Goal: Task Accomplishment & Management: Use online tool/utility

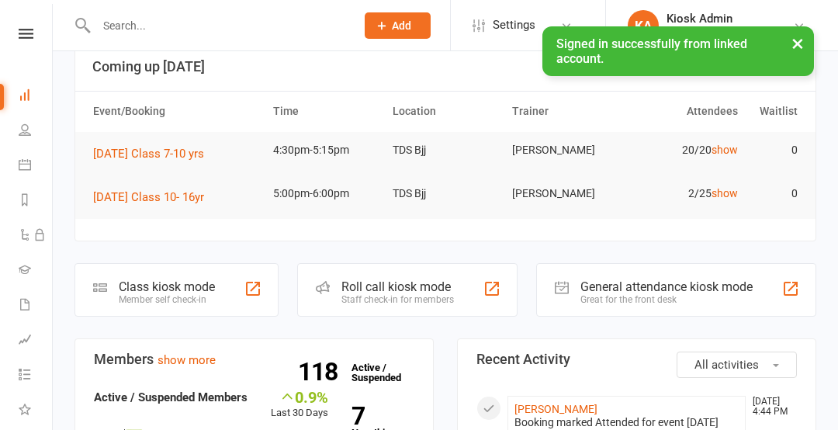
scroll to position [100, 0]
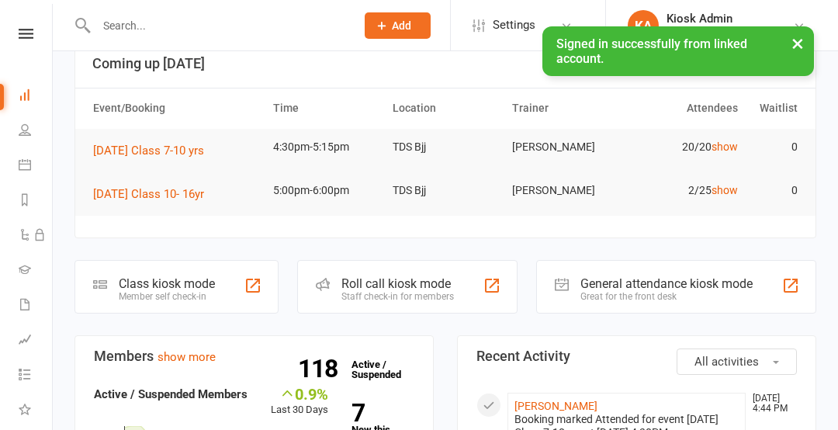
click at [158, 296] on div "Member self check-in" at bounding box center [167, 296] width 96 height 11
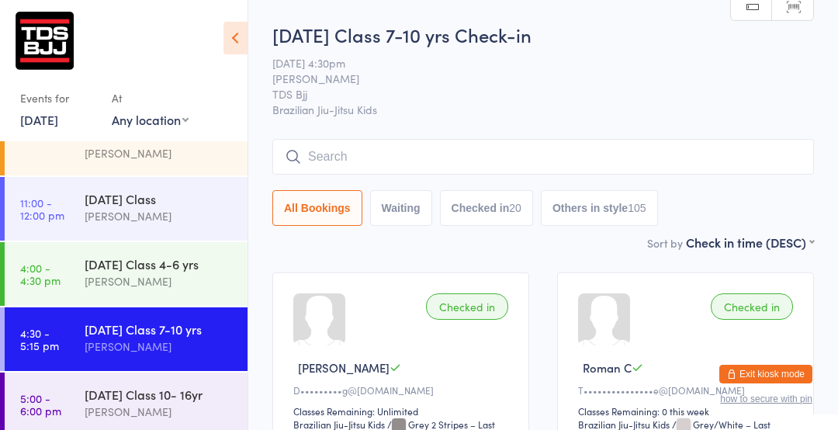
scroll to position [213, 0]
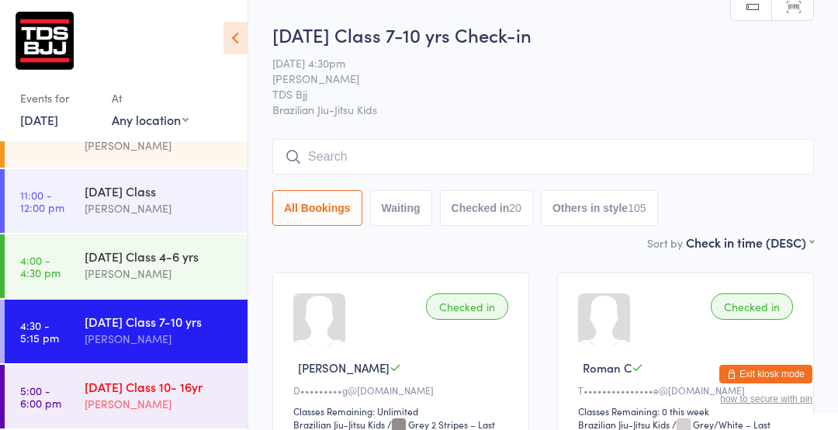
click at [92, 404] on div "[PERSON_NAME]" at bounding box center [160, 404] width 150 height 18
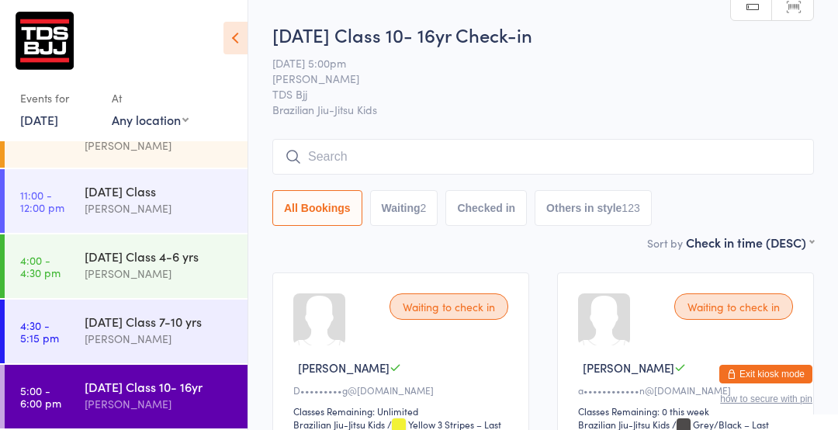
click at [450, 152] on input "search" at bounding box center [542, 157] width 541 height 36
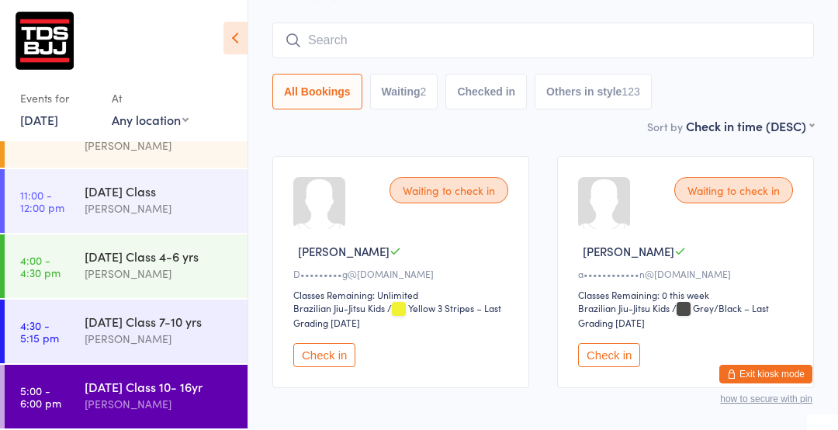
scroll to position [140, 0]
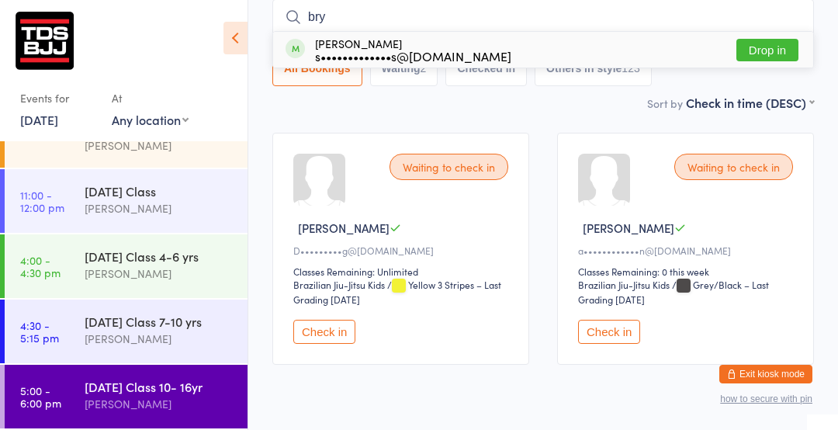
type input "bry"
click at [759, 47] on button "Drop in" at bounding box center [767, 50] width 62 height 22
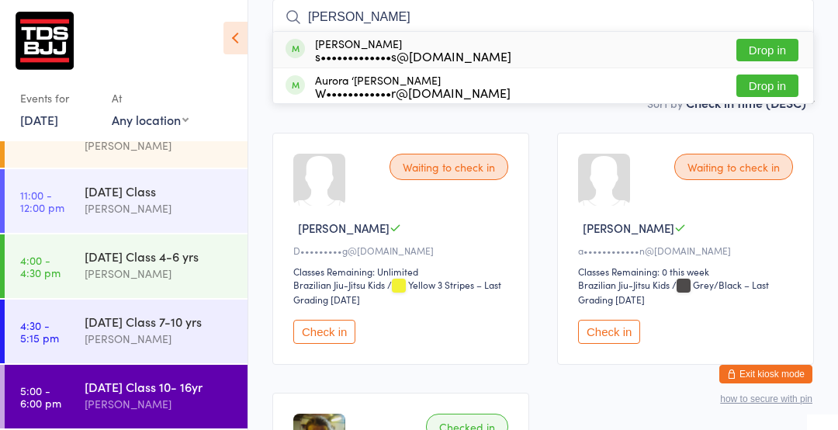
type input "rory"
click at [766, 42] on button "Drop in" at bounding box center [767, 50] width 62 height 22
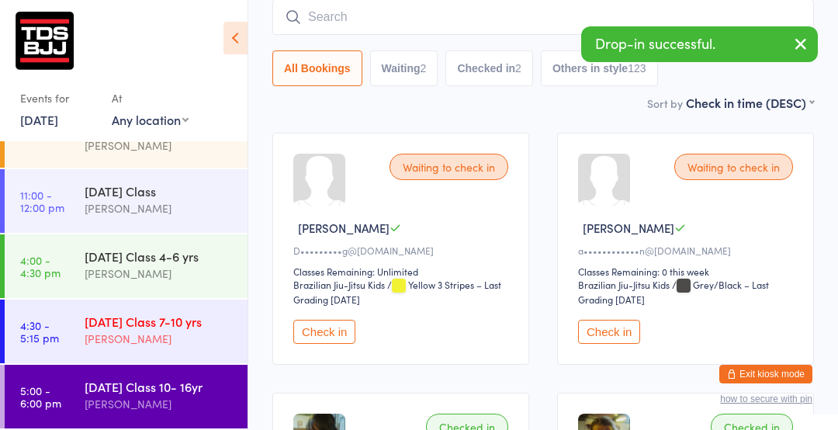
click at [142, 339] on div "[PERSON_NAME]" at bounding box center [160, 339] width 150 height 18
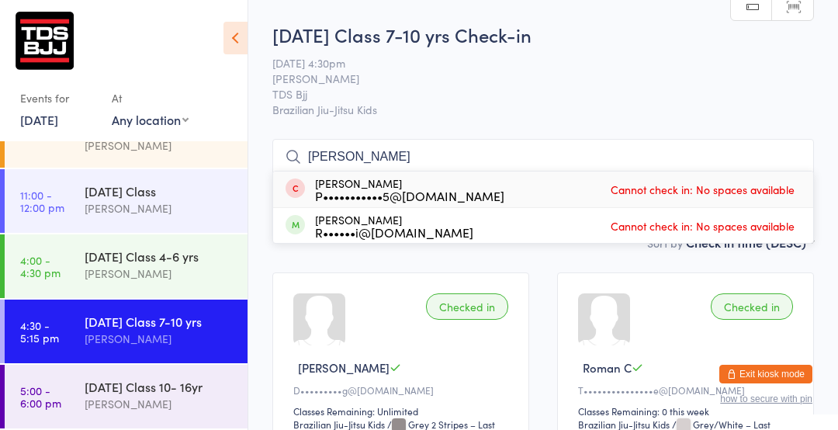
type input "chelsea"
click at [556, 83] on span "[PERSON_NAME]" at bounding box center [530, 79] width 517 height 16
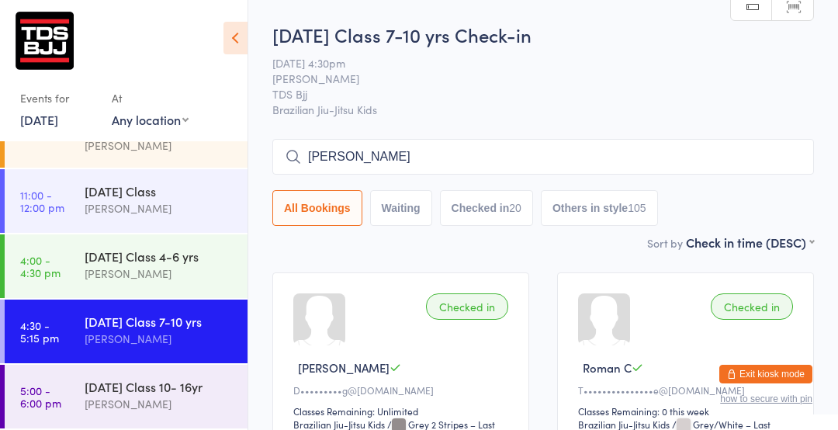
click at [548, 162] on input "chelsea" at bounding box center [542, 157] width 541 height 36
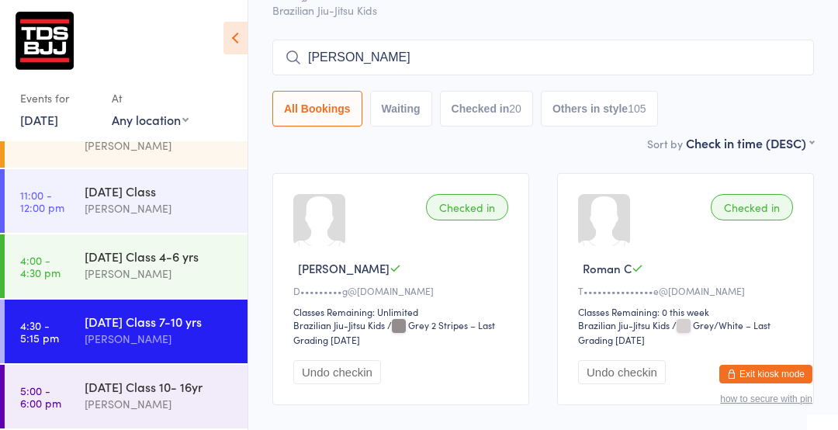
scroll to position [140, 0]
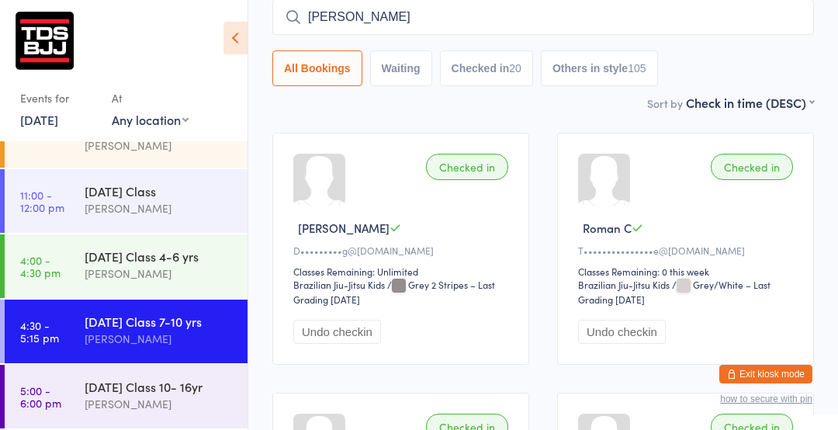
click at [790, 20] on input "chelsea" at bounding box center [542, 17] width 541 height 36
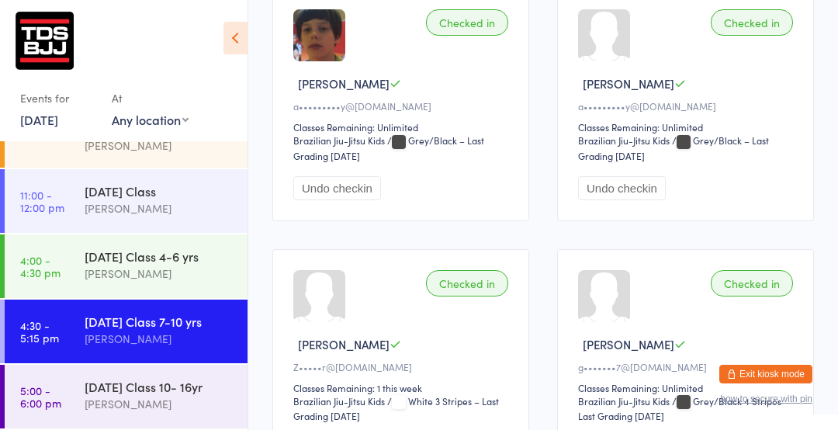
scroll to position [808, 0]
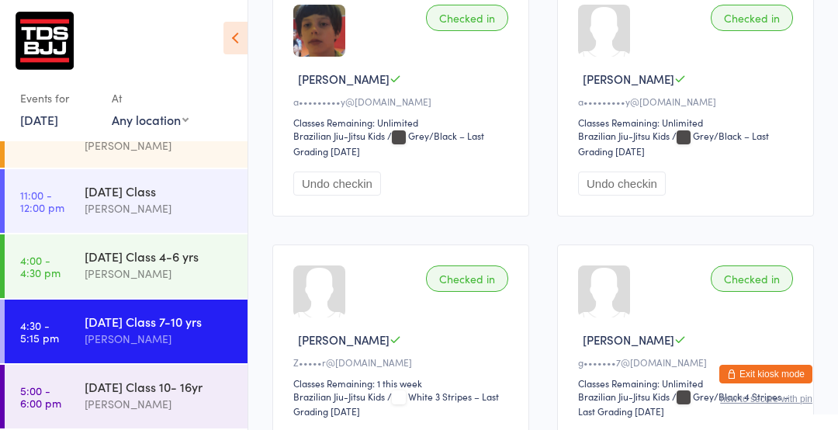
click at [341, 171] on button "Undo checkin" at bounding box center [337, 183] width 88 height 24
